Goal: Task Accomplishment & Management: Use online tool/utility

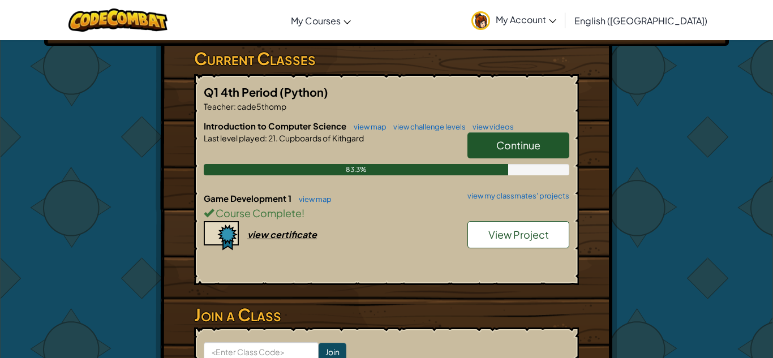
scroll to position [190, 0]
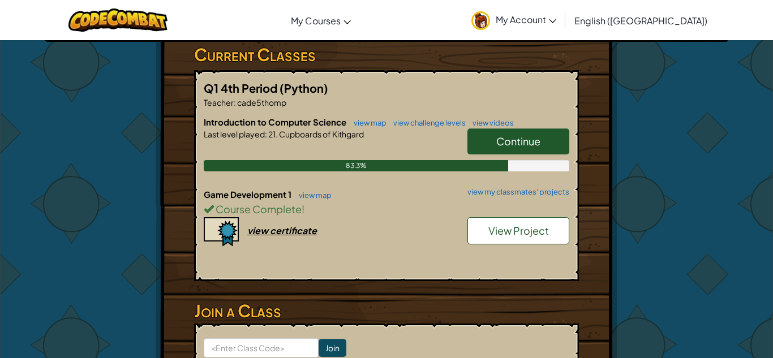
click at [531, 234] on span "View Project" at bounding box center [519, 230] width 61 height 13
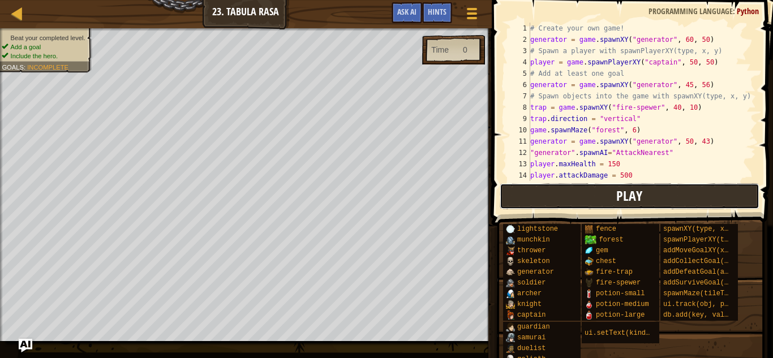
click at [527, 208] on button "Play" at bounding box center [630, 196] width 260 height 26
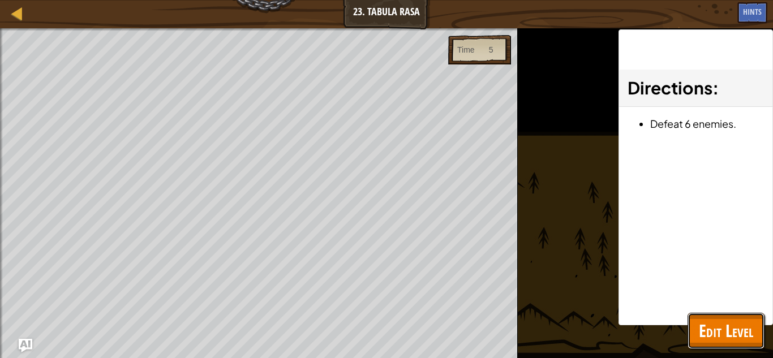
click at [719, 333] on span "Edit Level" at bounding box center [726, 330] width 54 height 23
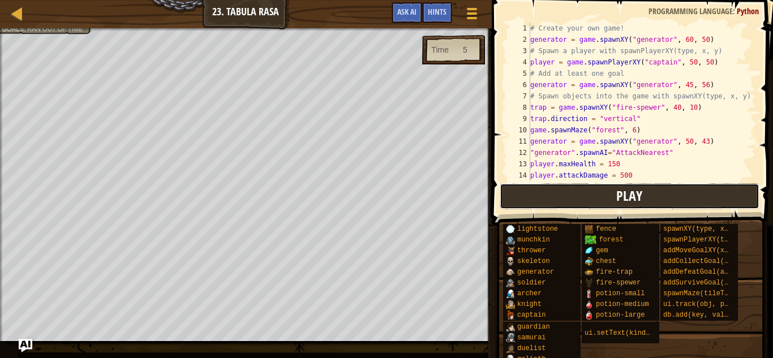
click at [673, 208] on button "Play" at bounding box center [630, 196] width 260 height 26
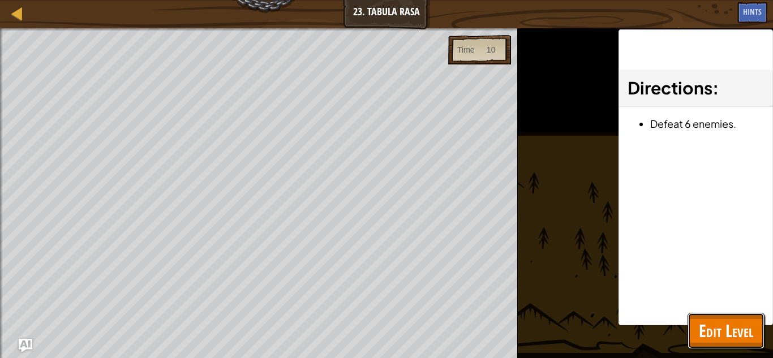
click at [729, 339] on span "Edit Level" at bounding box center [726, 330] width 54 height 23
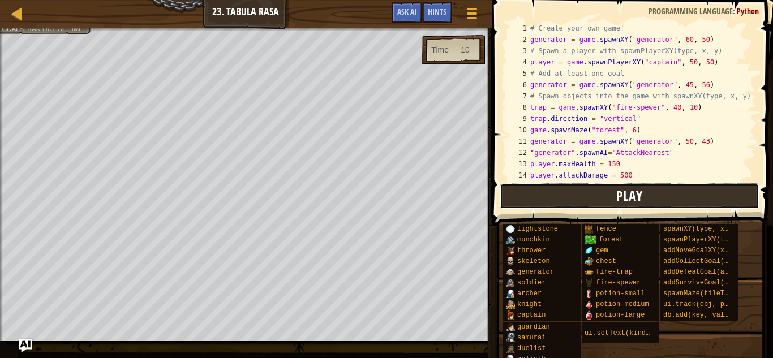
click at [612, 199] on button "Play" at bounding box center [630, 196] width 260 height 26
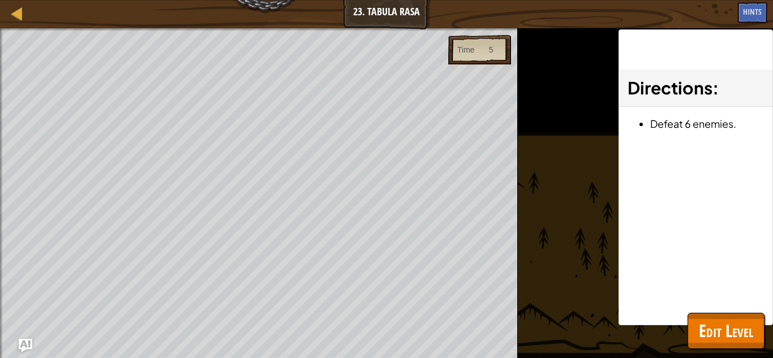
click at [736, 319] on span "Edit Level" at bounding box center [726, 330] width 54 height 23
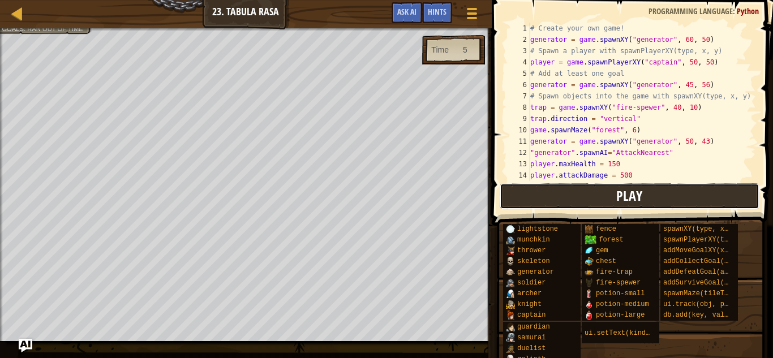
click at [714, 206] on button "Play" at bounding box center [630, 196] width 260 height 26
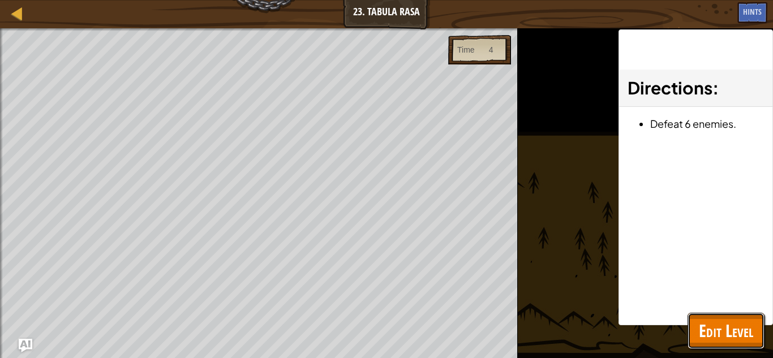
click at [719, 332] on span "Edit Level" at bounding box center [726, 330] width 54 height 23
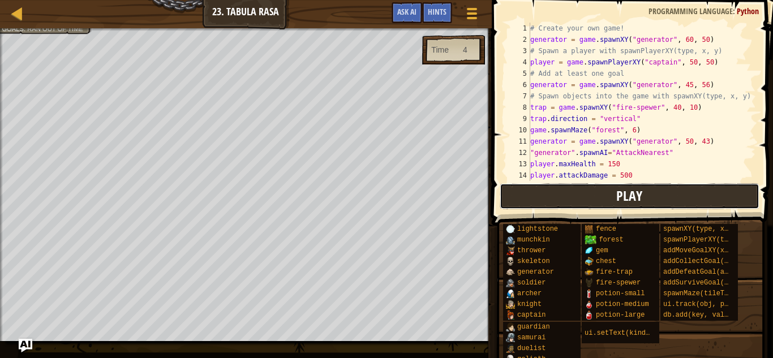
click at [726, 204] on button "Play" at bounding box center [630, 196] width 260 height 26
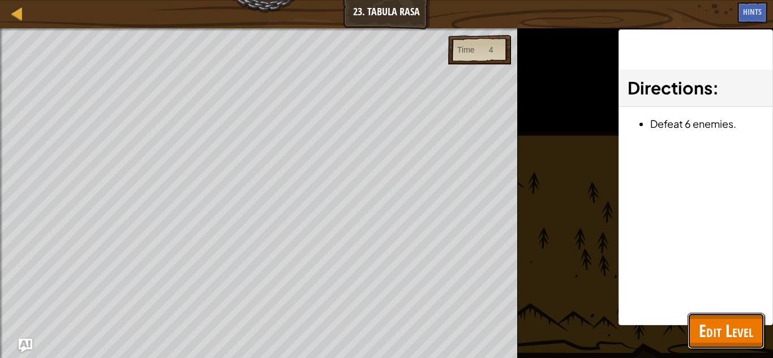
click at [713, 332] on span "Edit Level" at bounding box center [726, 330] width 54 height 23
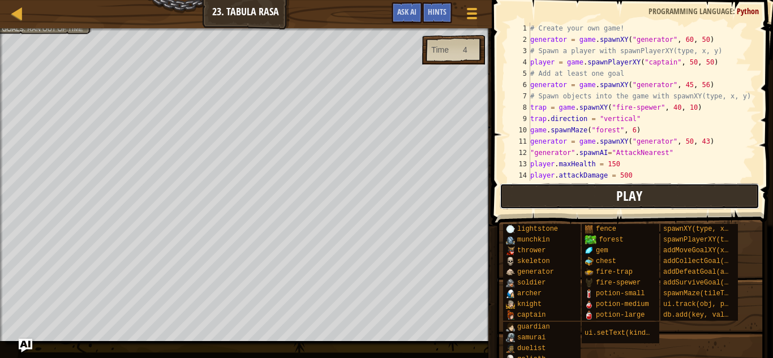
click at [732, 193] on button "Play" at bounding box center [630, 196] width 260 height 26
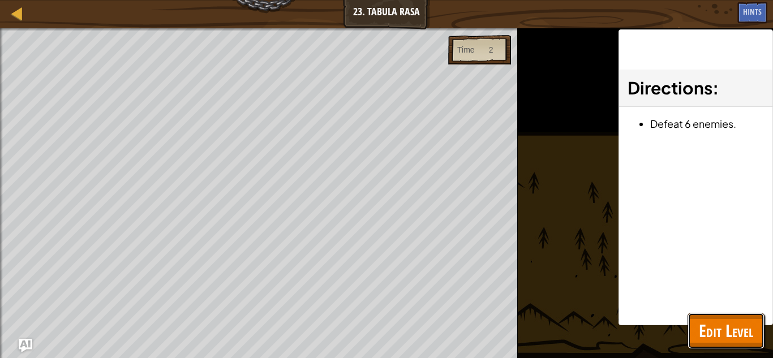
click at [697, 338] on button "Edit Level" at bounding box center [726, 331] width 77 height 36
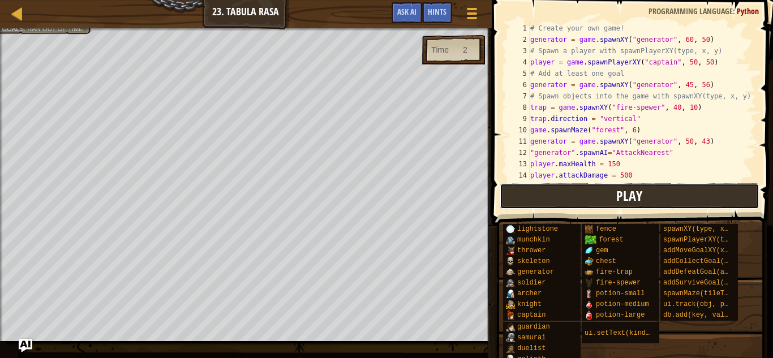
click at [735, 185] on button "Play" at bounding box center [630, 196] width 260 height 26
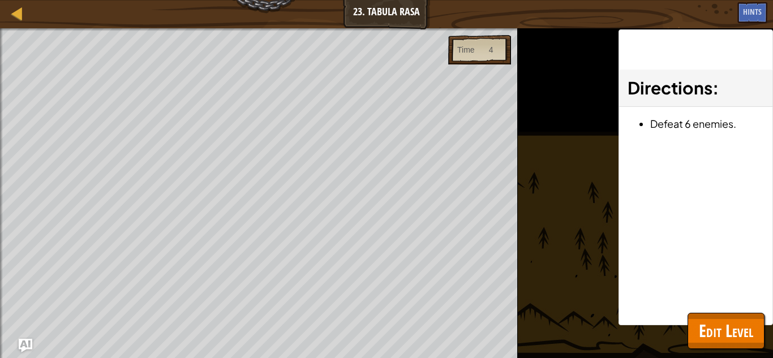
click at [727, 328] on span "Edit Level" at bounding box center [726, 330] width 54 height 23
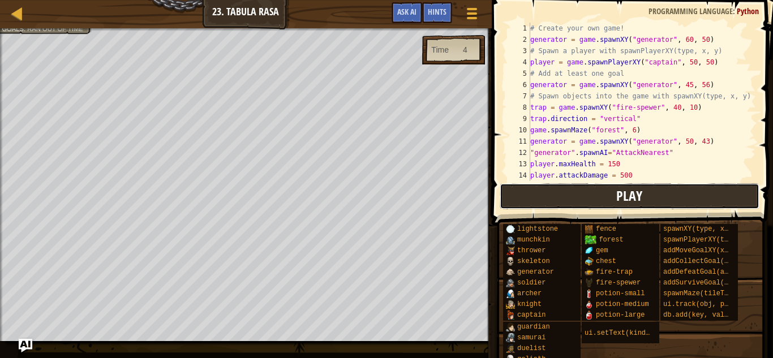
click at [717, 200] on button "Play" at bounding box center [630, 196] width 260 height 26
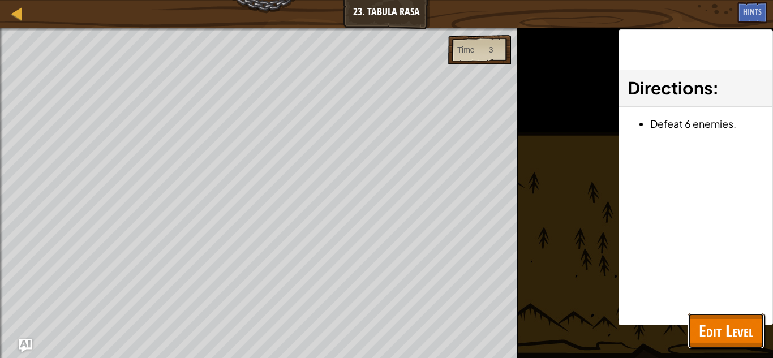
click at [721, 338] on span "Edit Level" at bounding box center [726, 330] width 54 height 23
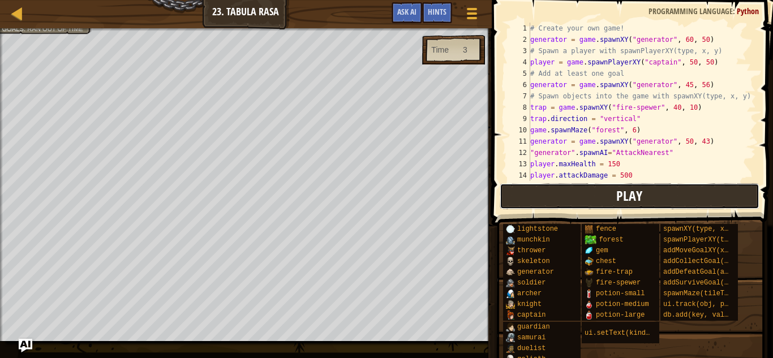
click at [664, 192] on button "Play" at bounding box center [630, 196] width 260 height 26
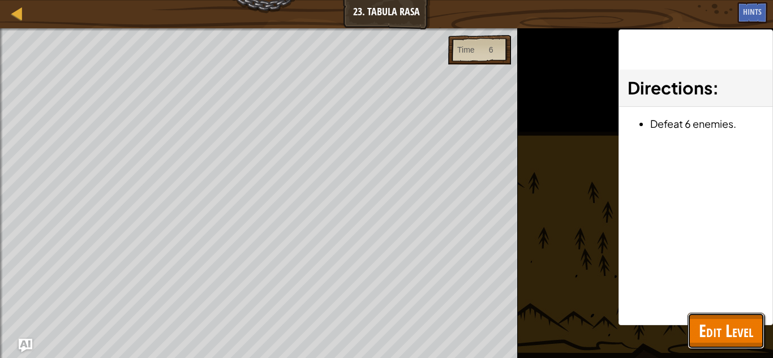
click at [731, 324] on span "Edit Level" at bounding box center [726, 330] width 54 height 23
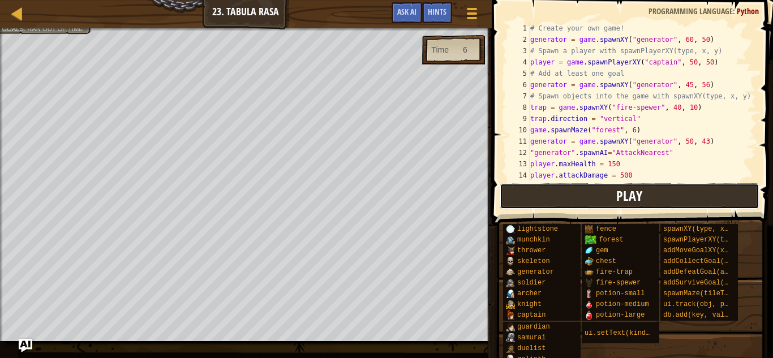
click at [559, 191] on button "Play" at bounding box center [630, 196] width 260 height 26
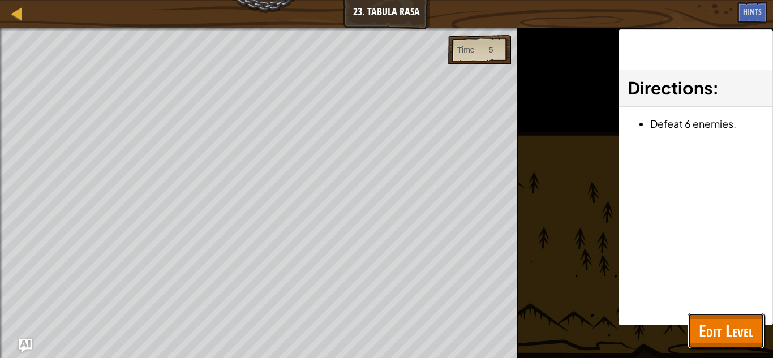
click at [727, 332] on span "Edit Level" at bounding box center [726, 330] width 54 height 23
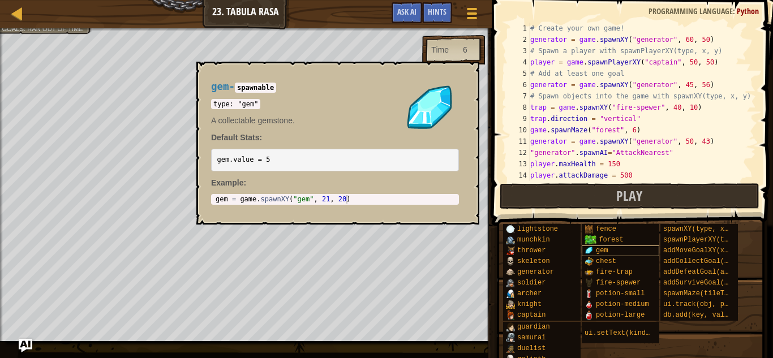
scroll to position [18, 0]
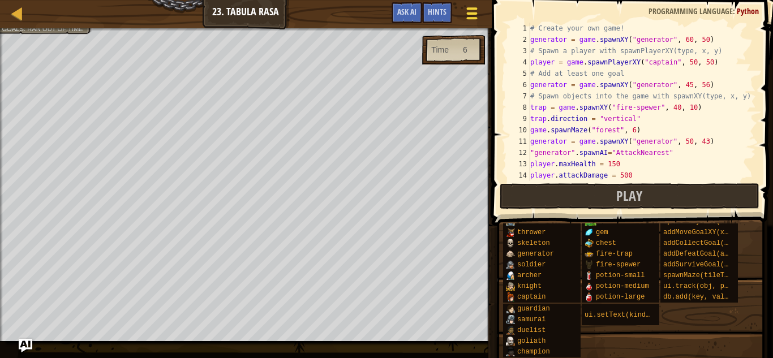
click at [478, 14] on div at bounding box center [471, 13] width 15 height 16
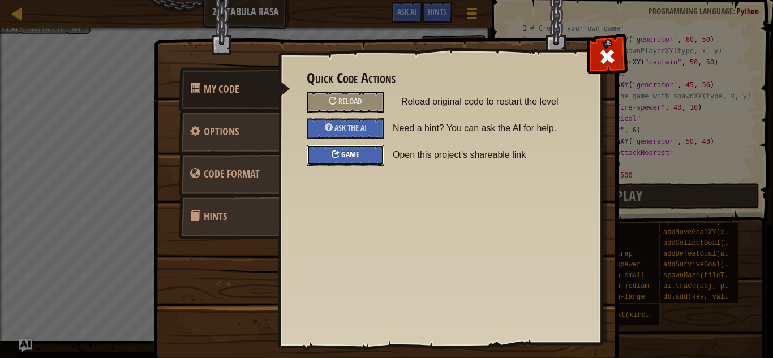
click at [355, 156] on span "Game" at bounding box center [350, 154] width 18 height 11
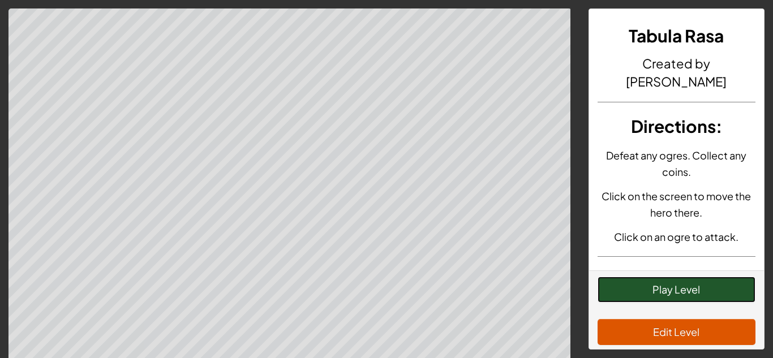
click at [712, 292] on button "Play Level" at bounding box center [677, 290] width 158 height 26
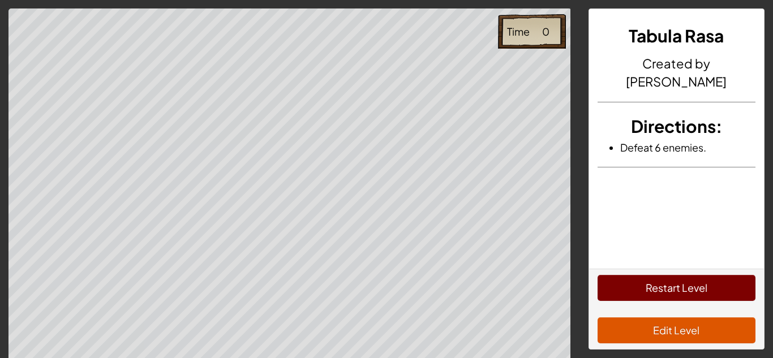
click at [615, 252] on div "Tabula Rasa Created by kiyan parks Directions : Defeat 6 enemies." at bounding box center [676, 139] width 175 height 260
click at [623, 272] on div "Restart Level Edit Level" at bounding box center [676, 309] width 175 height 80
click at [610, 288] on button "Restart Level" at bounding box center [677, 288] width 158 height 26
click at [646, 284] on button "Restart Level" at bounding box center [677, 288] width 158 height 26
click at [726, 300] on button "Restart Level" at bounding box center [677, 288] width 158 height 26
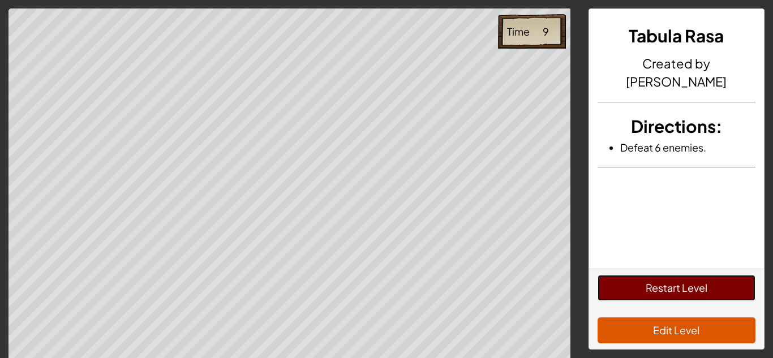
click at [719, 297] on button "Restart Level" at bounding box center [677, 288] width 158 height 26
click at [719, 292] on button "Restart Level" at bounding box center [677, 288] width 158 height 26
click at [661, 276] on button "Restart Level" at bounding box center [677, 288] width 158 height 26
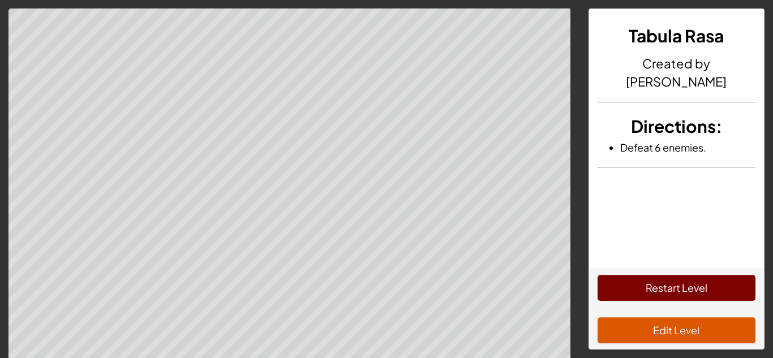
click at [668, 290] on button "Restart Level" at bounding box center [677, 288] width 158 height 26
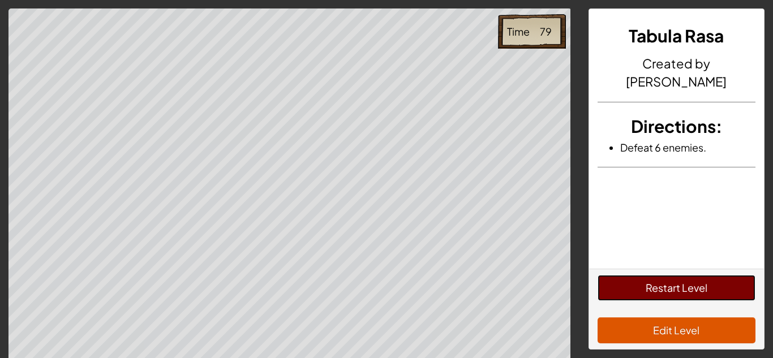
click at [637, 290] on button "Restart Level" at bounding box center [677, 288] width 158 height 26
click at [678, 298] on button "Restart Level" at bounding box center [677, 288] width 158 height 26
click at [697, 275] on button "Restart Level" at bounding box center [677, 288] width 158 height 26
click at [703, 296] on button "Restart Level" at bounding box center [677, 288] width 158 height 26
click at [685, 297] on button "Restart Level" at bounding box center [677, 288] width 158 height 26
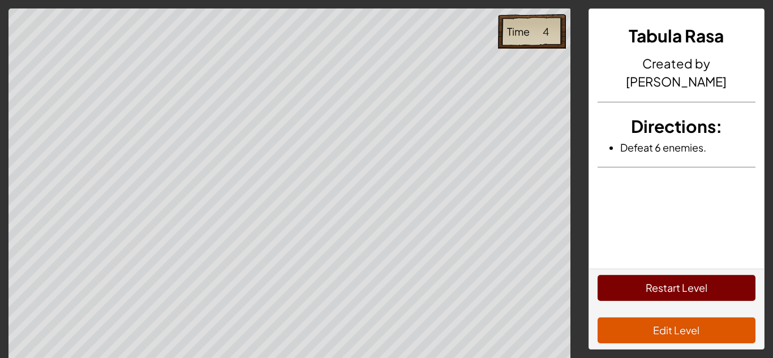
click at [712, 279] on button "Restart Level" at bounding box center [677, 288] width 158 height 26
click at [711, 286] on button "Restart Level" at bounding box center [677, 288] width 158 height 26
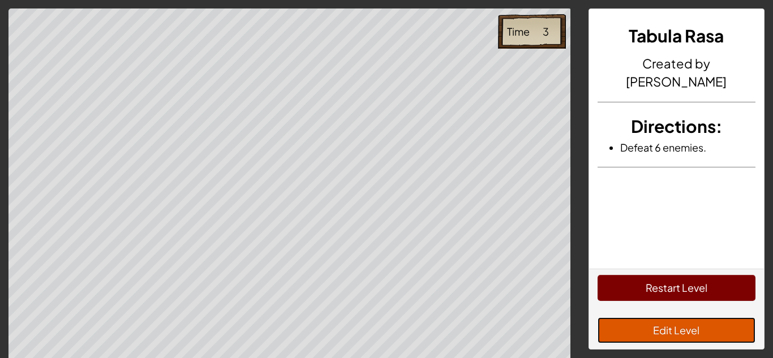
click at [715, 335] on button "Edit Level" at bounding box center [677, 331] width 158 height 26
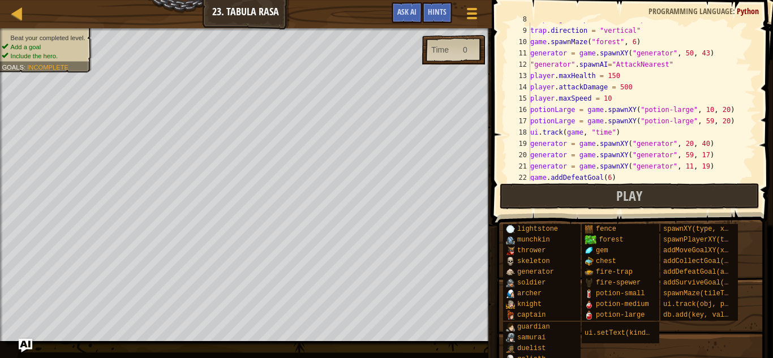
scroll to position [125, 0]
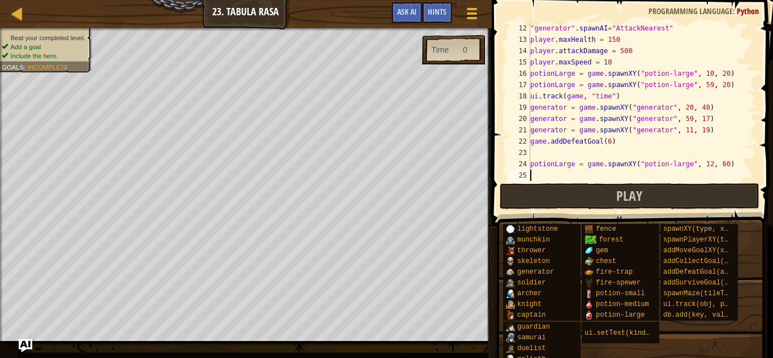
click at [612, 140] on div ""generator" . spawnAI = "AttackNearest" player . maxHealth = 150 player . attac…" at bounding box center [642, 113] width 228 height 181
type textarea "game.addDefeatGoal(6)"
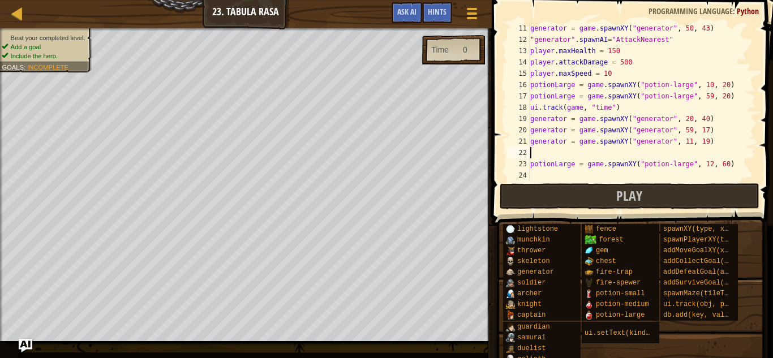
scroll to position [113, 0]
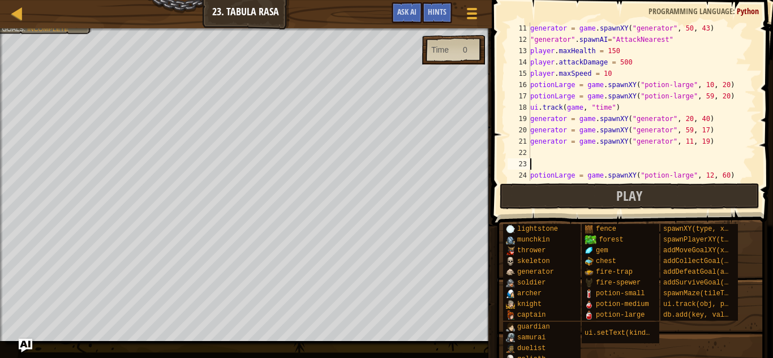
click at [534, 155] on div "generator = game . spawnXY ( "generator" , 50 , 43 ) "generator" . spawnAI = "A…" at bounding box center [642, 113] width 228 height 181
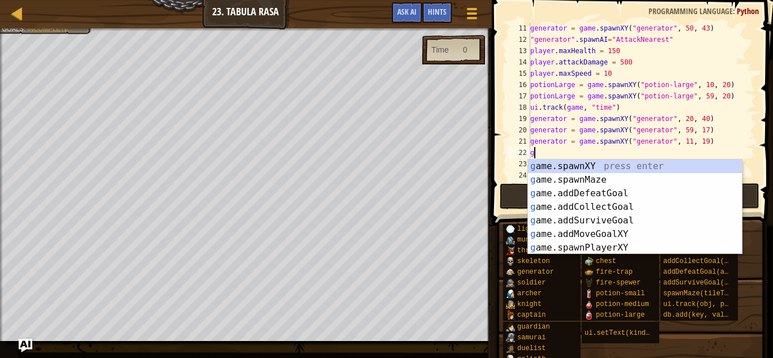
type textarea "gam"
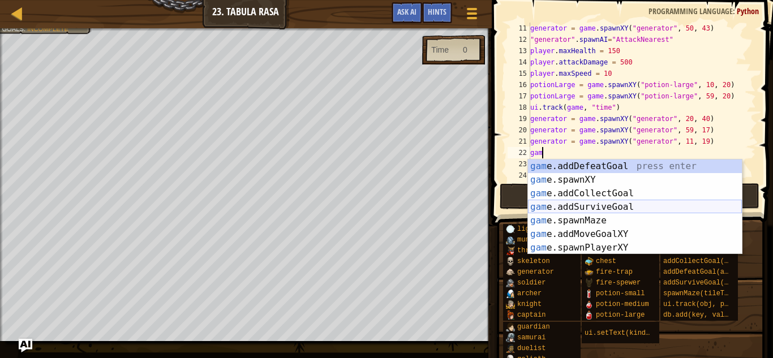
click at [574, 205] on div "gam e.addDefeatGoal press enter gam e.spawnXY press enter gam e.addCollectGoal …" at bounding box center [635, 221] width 214 height 122
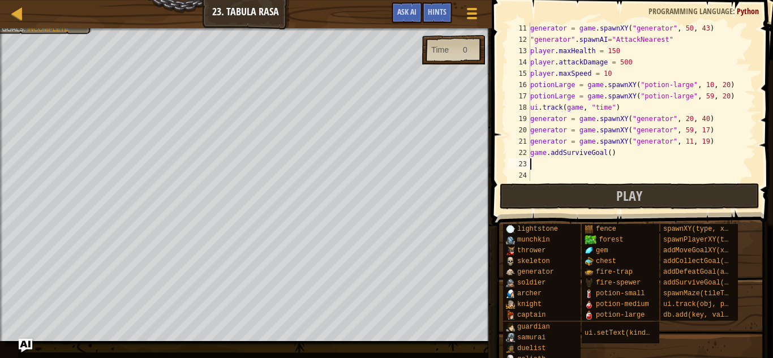
click at [612, 152] on div "generator = game . spawnXY ( "generator" , 50 , 43 ) "generator" . spawnAI = "A…" at bounding box center [642, 113] width 228 height 181
click at [603, 154] on div "generator = game . spawnXY ( "generator" , 50 , 43 ) "generator" . spawnAI = "A…" at bounding box center [642, 113] width 228 height 181
click at [610, 153] on div "generator = game . spawnXY ( "generator" , 50 , 43 ) "generator" . spawnAI = "A…" at bounding box center [642, 113] width 228 height 181
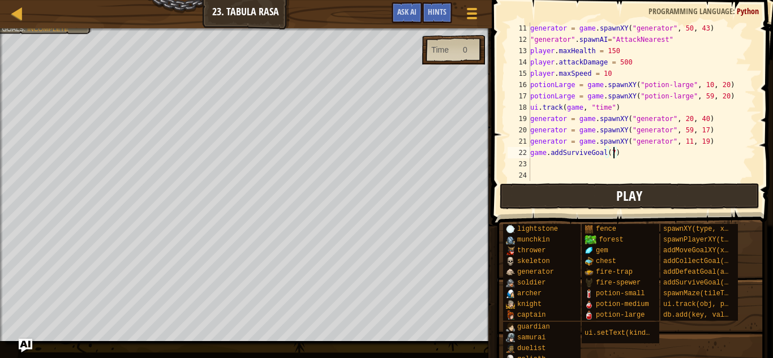
type textarea "game.addSurviveGoal(7)"
click at [626, 191] on span "Play" at bounding box center [629, 196] width 26 height 18
click at [530, 198] on button "Play" at bounding box center [630, 196] width 260 height 26
click at [540, 199] on button "Play" at bounding box center [630, 196] width 260 height 26
click at [678, 205] on button "Play" at bounding box center [630, 196] width 260 height 26
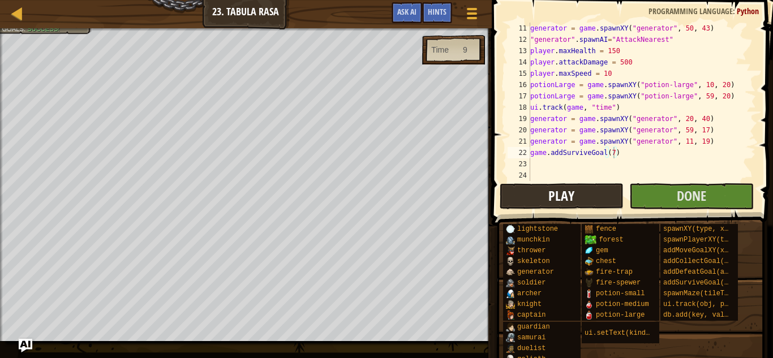
scroll to position [5, 0]
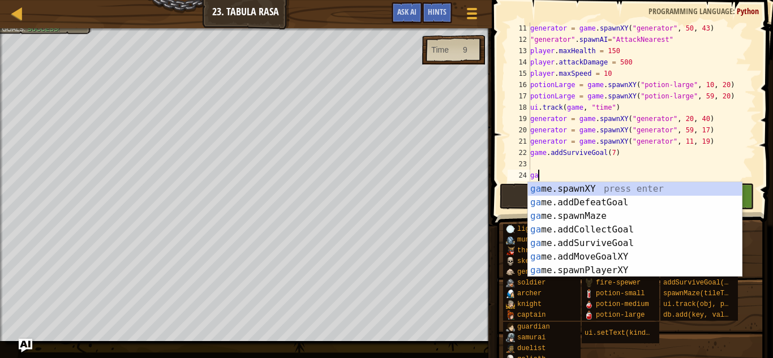
type textarea "gam"
click at [595, 190] on div "gam e.addDefeatGoal press enter gam e.spawnXY press enter gam e.addCollectGoal …" at bounding box center [635, 243] width 214 height 122
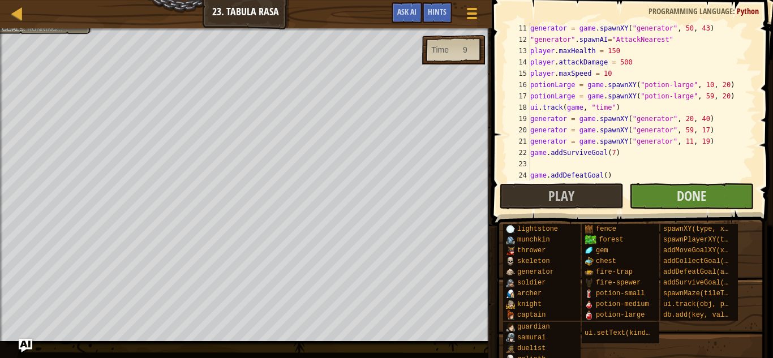
scroll to position [5, 0]
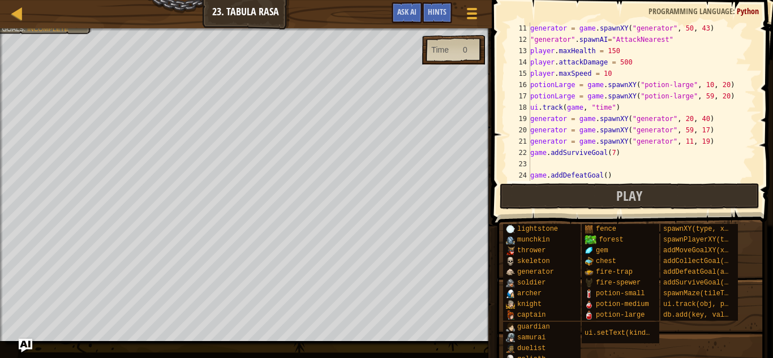
click at [605, 175] on div "generator = game . spawnXY ( "generator" , 50 , 43 ) "generator" . spawnAI = "A…" at bounding box center [642, 113] width 228 height 181
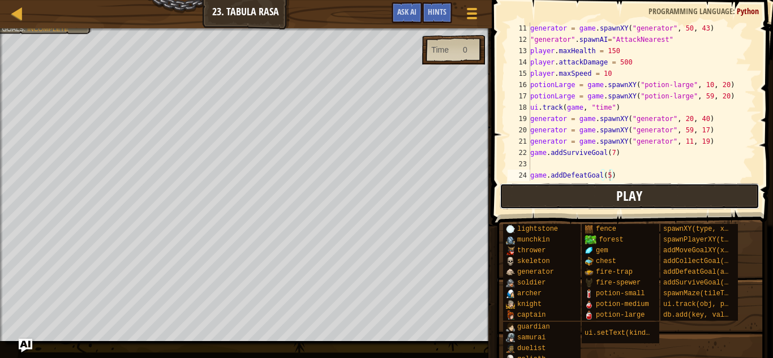
click at [616, 198] on button "Play" at bounding box center [630, 196] width 260 height 26
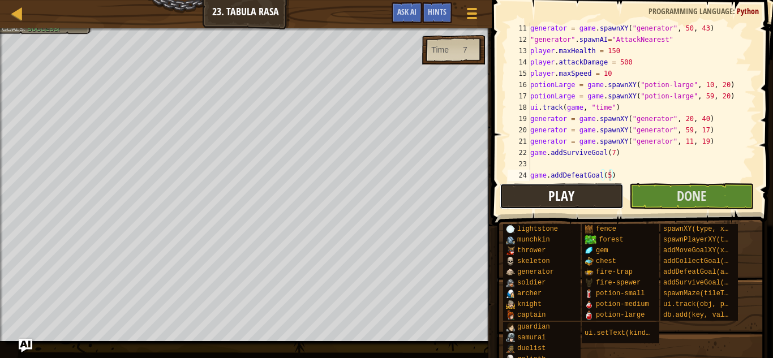
click at [594, 205] on button "Play" at bounding box center [562, 196] width 124 height 26
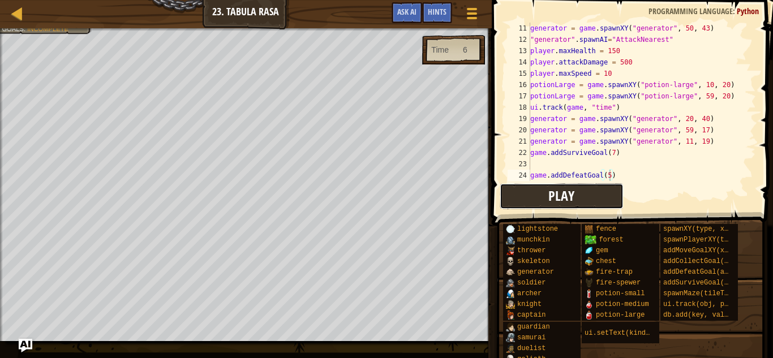
click at [596, 207] on button "Play" at bounding box center [562, 196] width 124 height 26
click at [564, 193] on span "Play" at bounding box center [562, 196] width 26 height 18
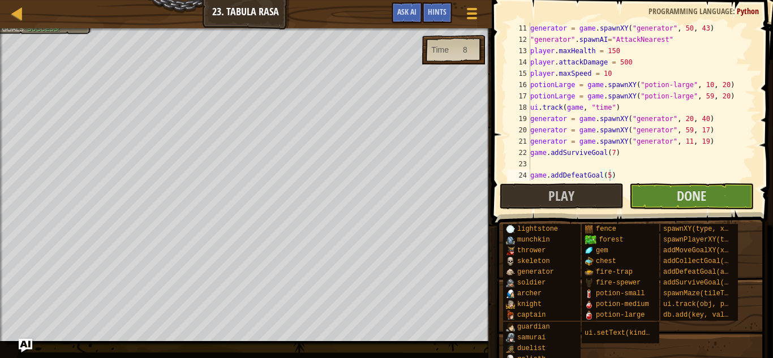
click at [610, 170] on div "generator = game . spawnXY ( "generator" , 50 , 43 ) "generator" . spawnAI = "A…" at bounding box center [642, 113] width 228 height 181
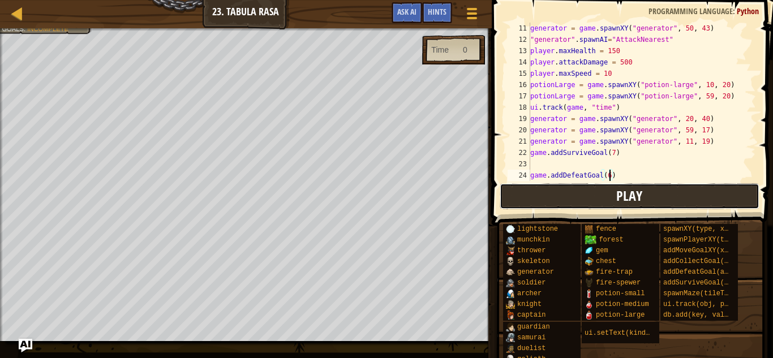
click at [722, 187] on button "Play" at bounding box center [630, 196] width 260 height 26
click at [569, 205] on button "Play" at bounding box center [630, 196] width 260 height 26
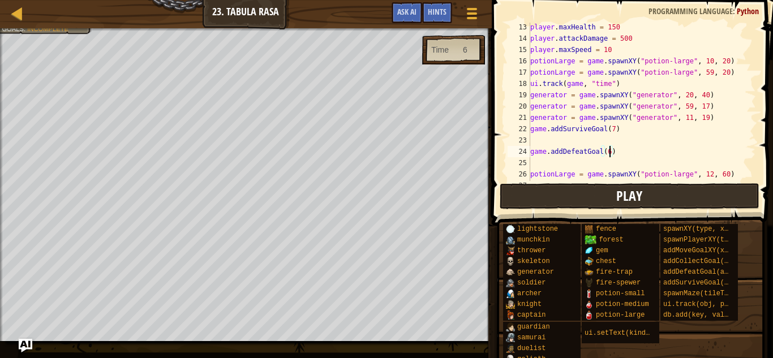
scroll to position [135, 0]
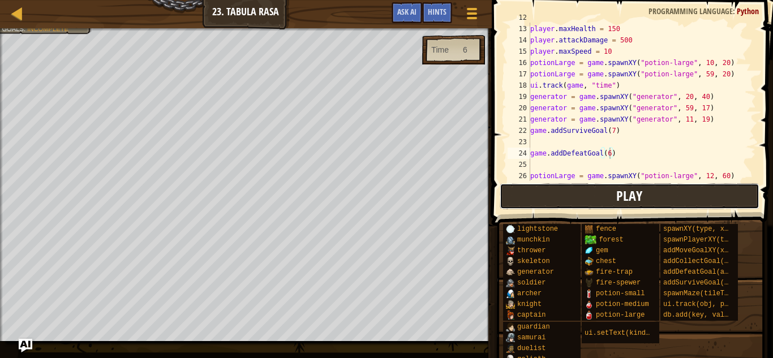
click at [725, 191] on button "Play" at bounding box center [630, 196] width 260 height 26
click at [728, 194] on button "Play" at bounding box center [630, 196] width 260 height 26
click at [624, 194] on span "Play" at bounding box center [629, 196] width 26 height 18
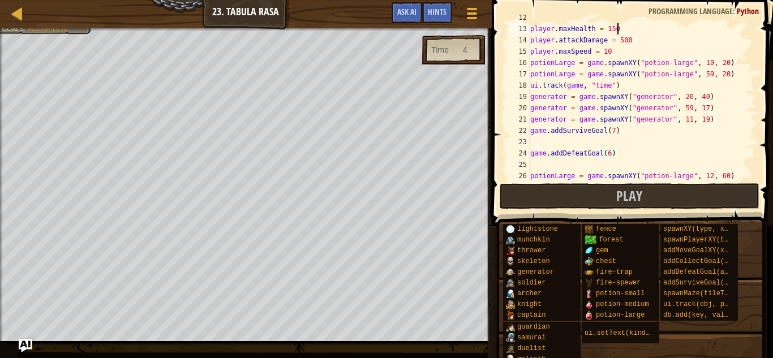
click at [621, 25] on div ""generator" . spawnAI = "AttackNearest" player . maxHealth = 150 player . attac…" at bounding box center [642, 102] width 228 height 181
type textarea "player.maxHealth = 125"
click at [623, 194] on span "Play" at bounding box center [629, 196] width 26 height 18
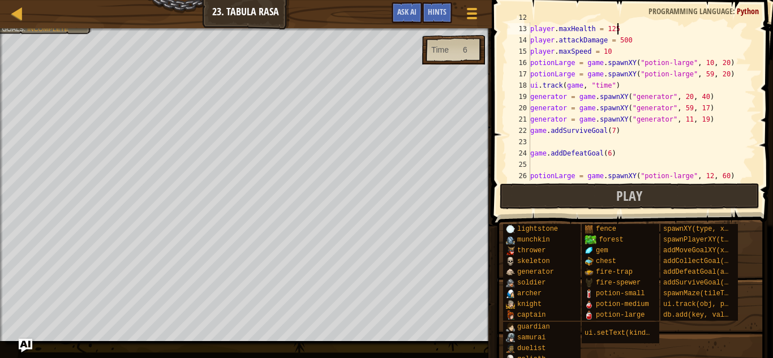
click at [586, 166] on div ""generator" . spawnAI = "AttackNearest" player . maxHealth = 125 player . attac…" at bounding box center [642, 102] width 228 height 181
type textarea "u"
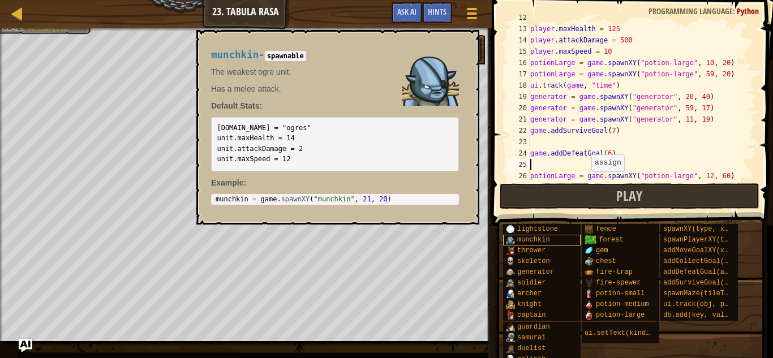
scroll to position [18, 0]
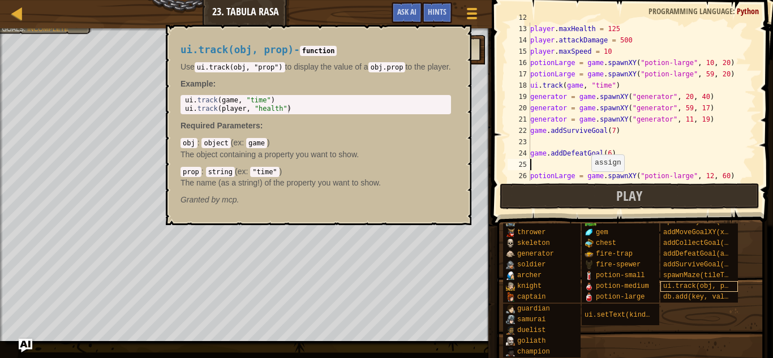
click at [674, 282] on span "ui.track(obj, prop)" at bounding box center [702, 286] width 78 height 8
type textarea "ui.track(player, "health")"
click at [267, 109] on div "ui . track ( game , "time" ) ui . track ( player , "health" )" at bounding box center [320, 113] width 274 height 34
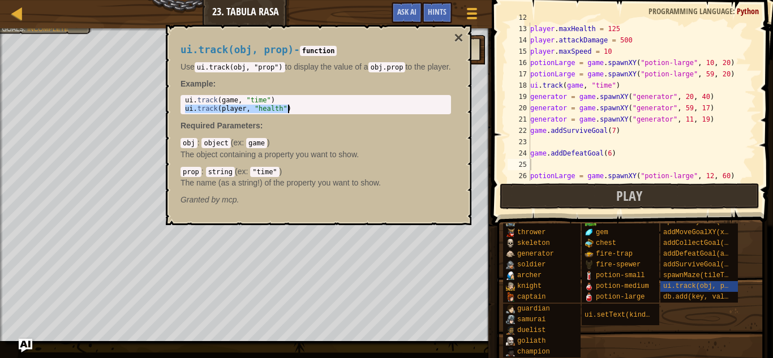
click at [552, 164] on div ""generator" . spawnAI = "AttackNearest" player . maxHealth = 125 player . attac…" at bounding box center [642, 102] width 228 height 181
paste textarea "ui.track(player, "health")"
click at [626, 164] on div ""generator" . spawnAI = "AttackNearest" player . maxHealth = 125 player . attac…" at bounding box center [642, 102] width 228 height 181
type textarea "ui.track(player, "health")"
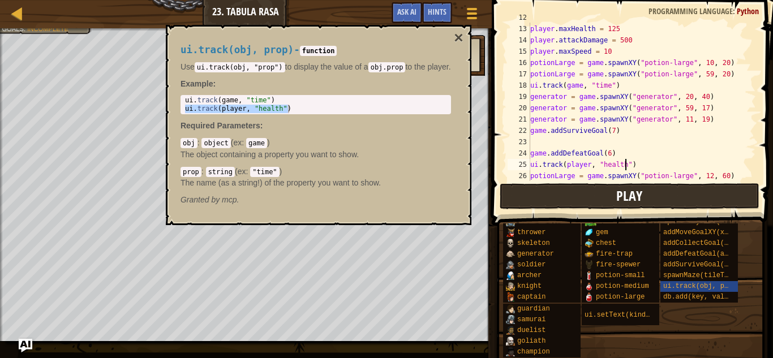
scroll to position [5, 0]
type textarea "u"
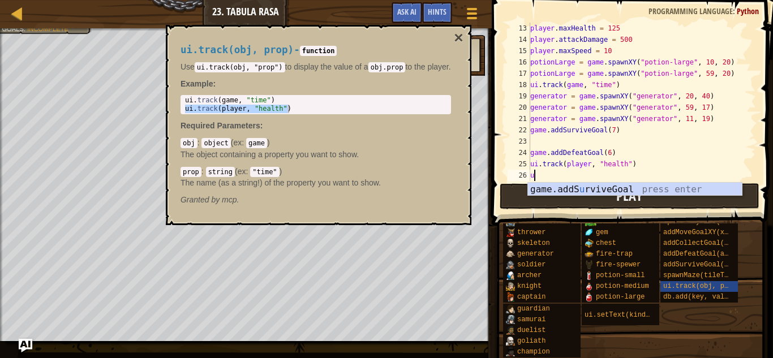
scroll to position [136, 0]
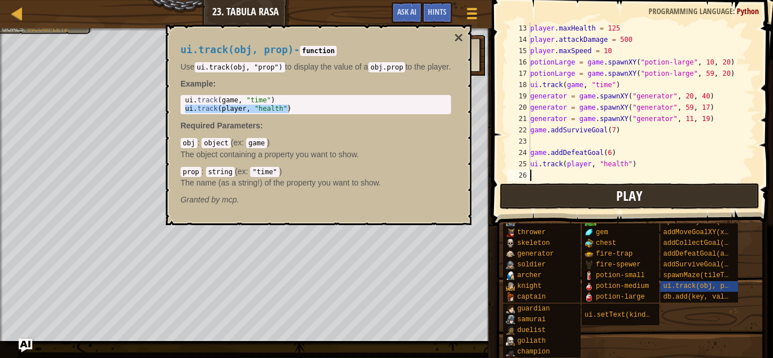
paste textarea "ui.track(player, "health")"
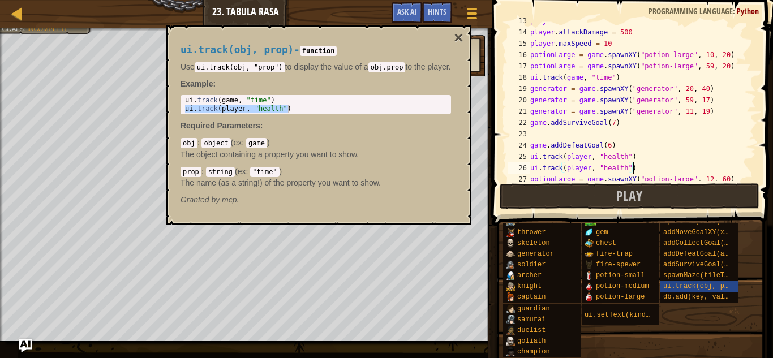
scroll to position [158, 0]
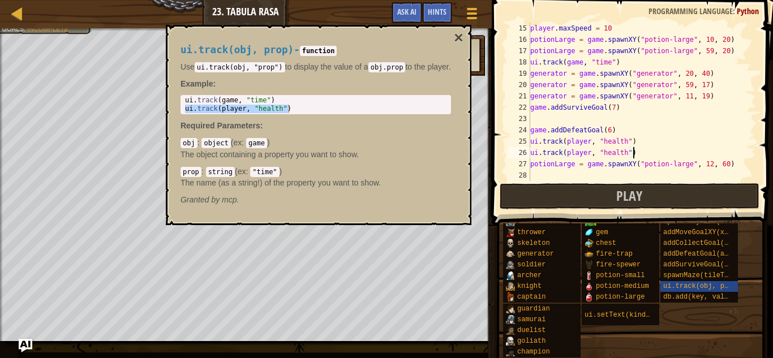
click at [626, 151] on div "player . maxSpeed = 10 potionLarge = game . spawnXY ( "potion-large" , 10 , 20 …" at bounding box center [642, 113] width 228 height 181
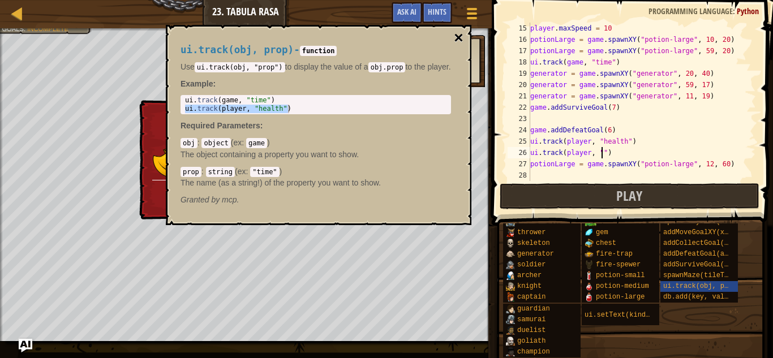
click at [463, 34] on button "×" at bounding box center [458, 38] width 9 height 16
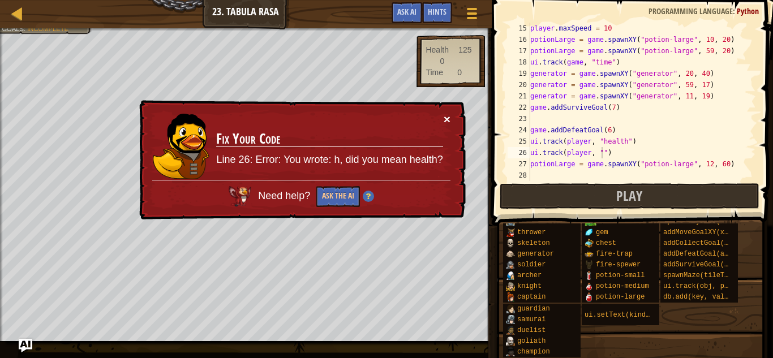
click at [448, 119] on button "×" at bounding box center [447, 119] width 7 height 12
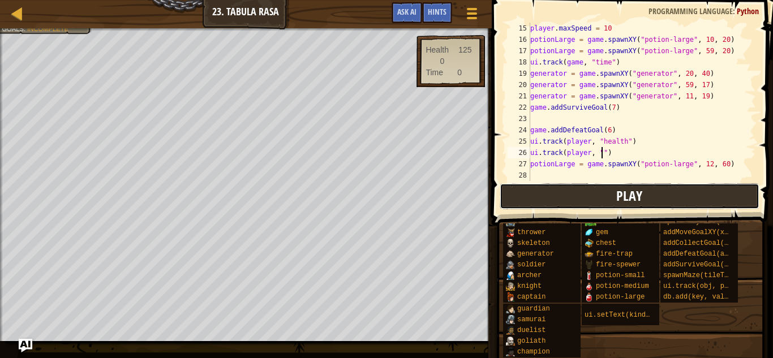
click at [682, 203] on button "Play" at bounding box center [630, 196] width 260 height 26
click at [703, 196] on button "Play" at bounding box center [630, 196] width 260 height 26
click at [708, 189] on button "Play" at bounding box center [630, 196] width 260 height 26
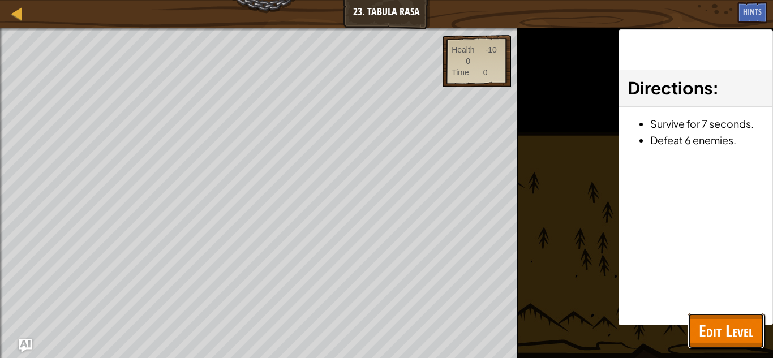
click at [719, 335] on span "Edit Level" at bounding box center [726, 330] width 54 height 23
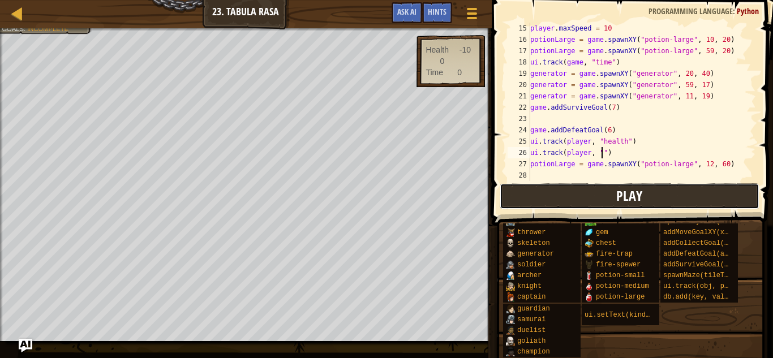
click at [683, 203] on button "Play" at bounding box center [630, 196] width 260 height 26
click at [687, 202] on button "Play" at bounding box center [630, 196] width 260 height 26
click at [715, 314] on div "lightstone munchkin thrower skeleton generator soldier [PERSON_NAME] [PERSON_NA…" at bounding box center [634, 281] width 263 height 153
click at [597, 187] on button "Play" at bounding box center [630, 196] width 260 height 26
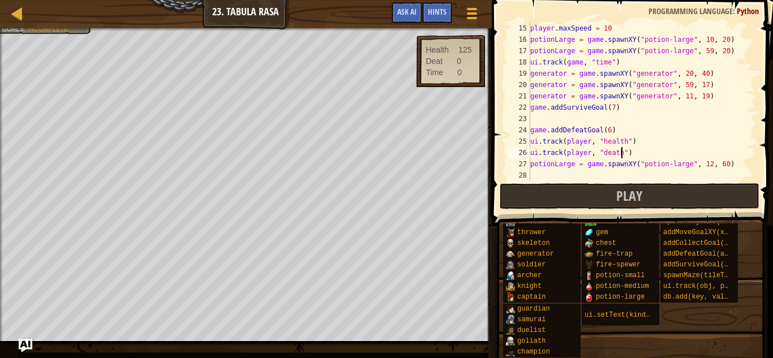
scroll to position [5, 13]
type textarea "ui.track(player, "death ")"
